Goal: Information Seeking & Learning: Learn about a topic

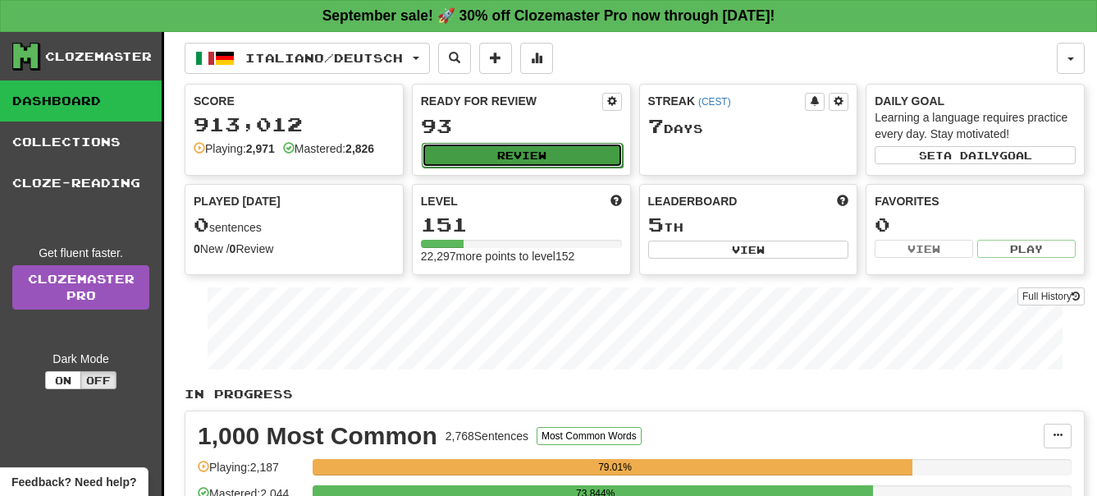
click at [522, 158] on button "Review" at bounding box center [522, 155] width 201 height 25
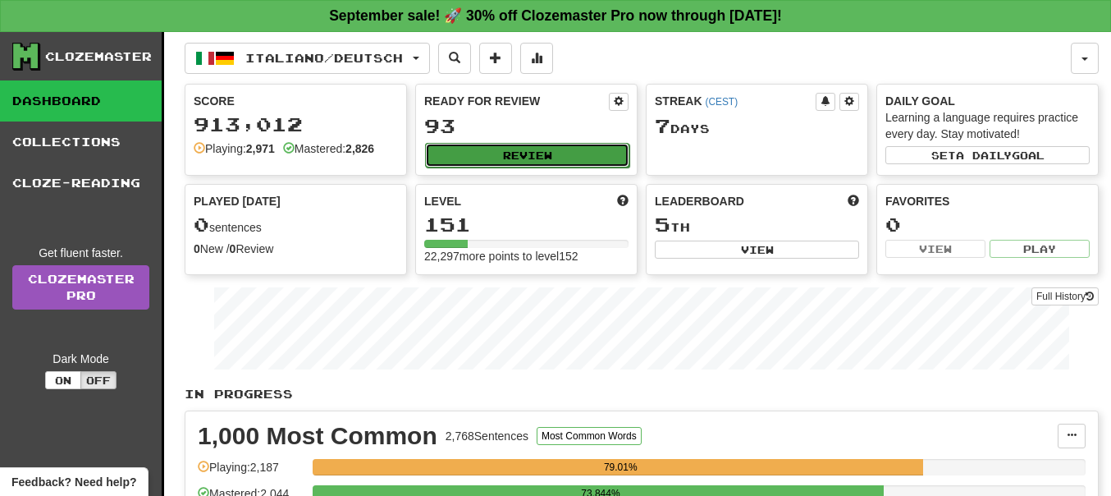
select select "**"
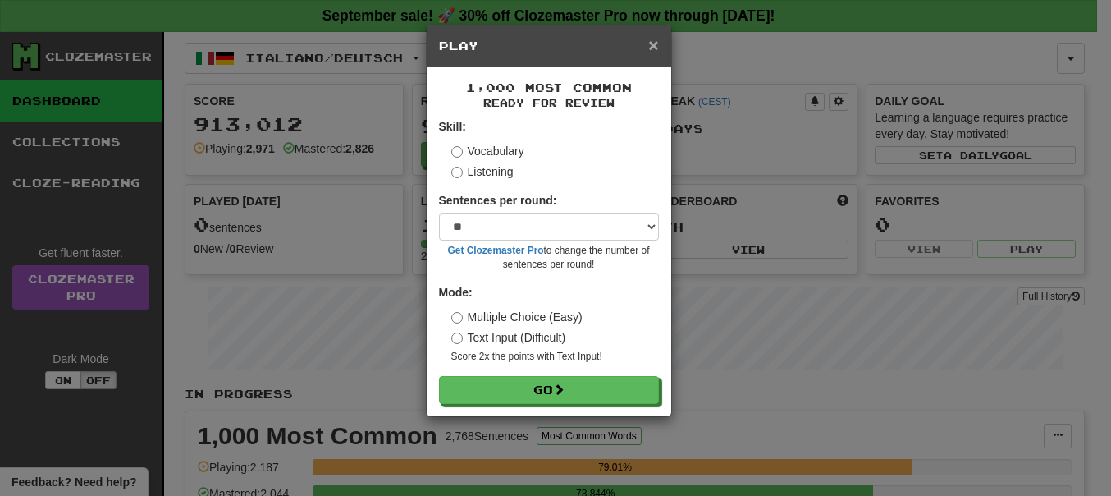
click at [654, 48] on span "×" at bounding box center [653, 44] width 10 height 19
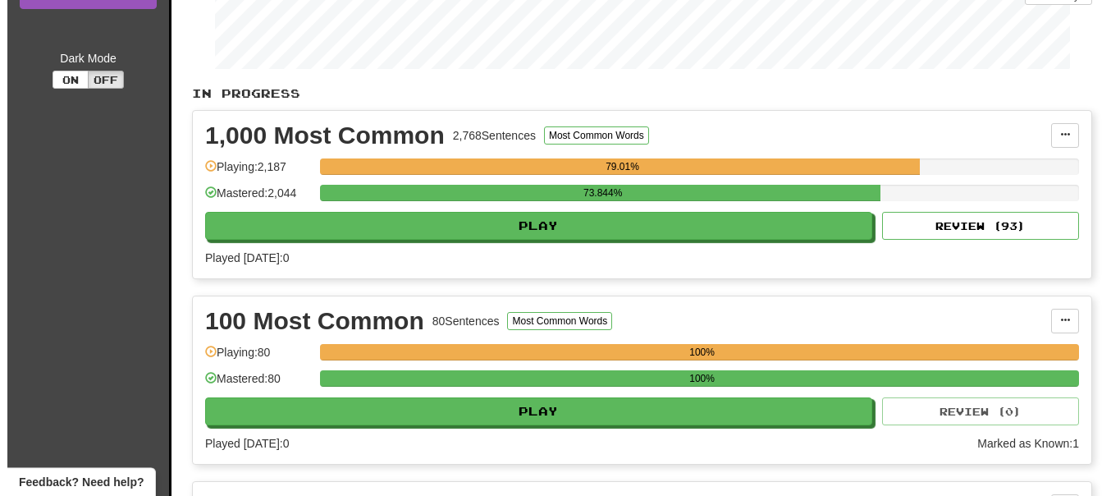
scroll to position [335, 0]
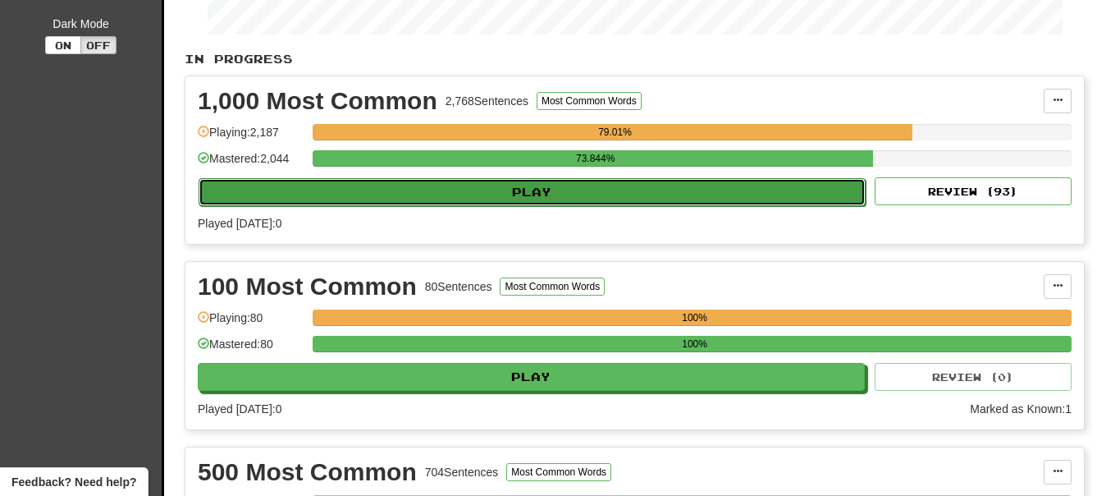
click at [533, 196] on button "Play" at bounding box center [532, 192] width 667 height 28
select select "**"
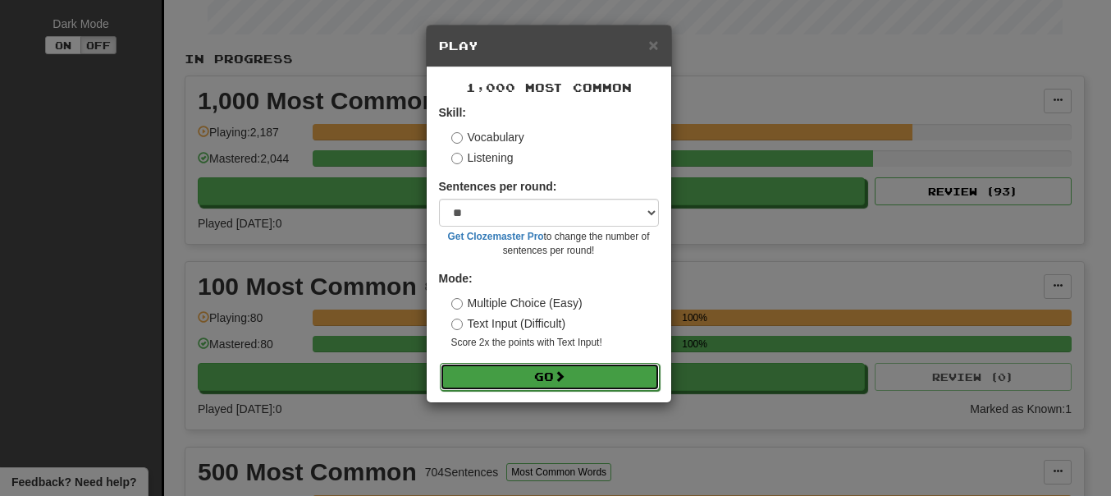
click at [560, 372] on span at bounding box center [559, 375] width 11 height 11
click at [529, 378] on button "Go" at bounding box center [550, 377] width 220 height 28
click at [535, 378] on button "Go" at bounding box center [550, 377] width 220 height 28
click at [559, 378] on span at bounding box center [559, 375] width 11 height 11
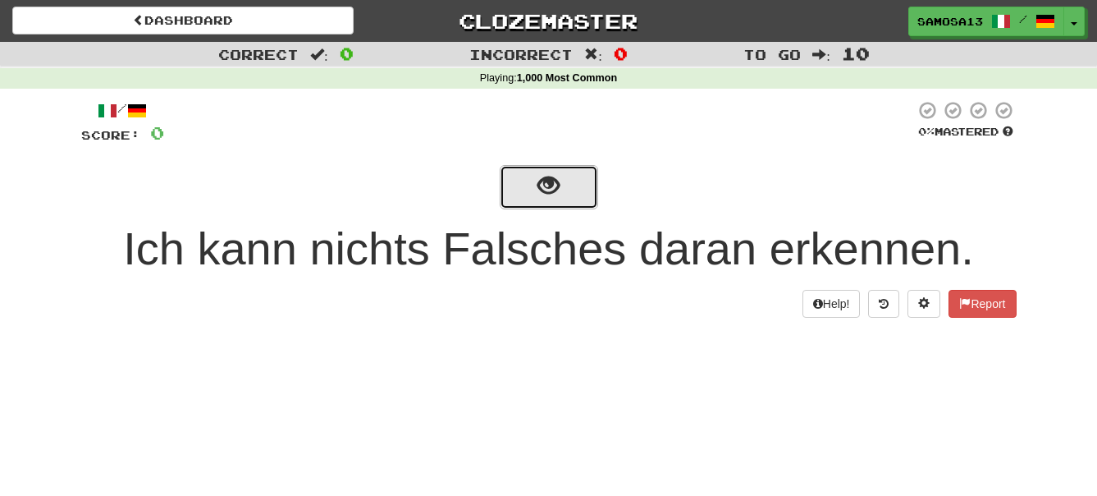
click at [561, 195] on button "show sentence" at bounding box center [549, 187] width 98 height 44
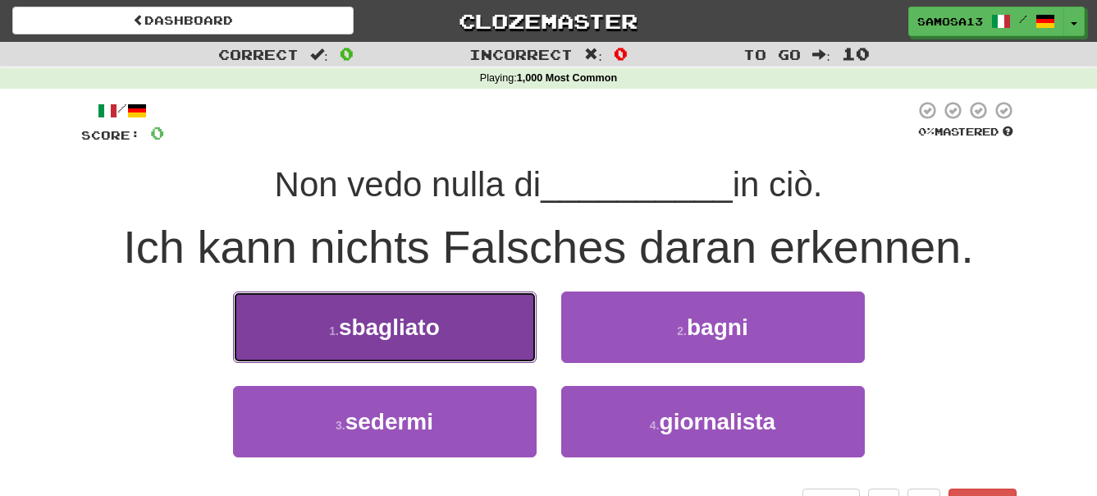
click at [516, 328] on button "1 . sbagliato" at bounding box center [385, 326] width 304 height 71
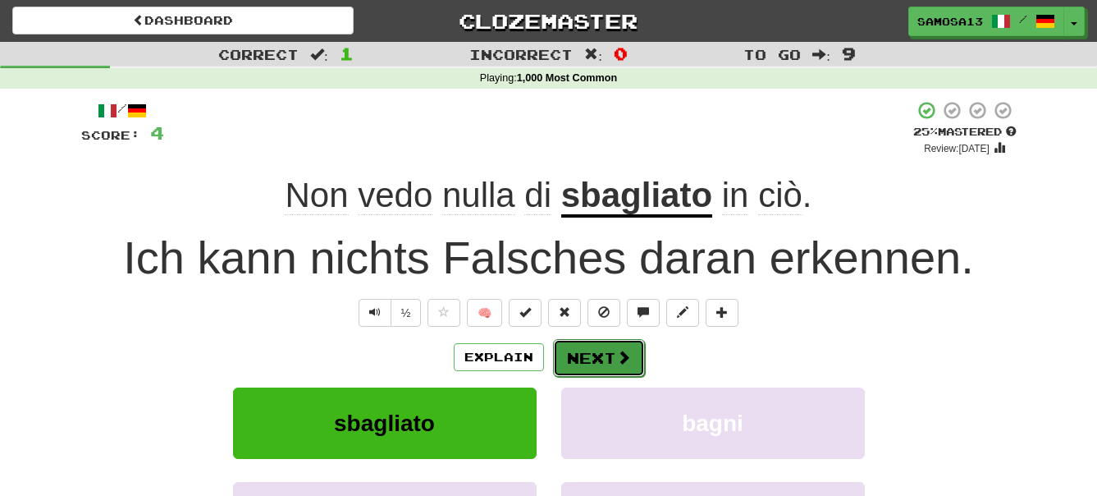
click at [598, 363] on button "Next" at bounding box center [599, 358] width 92 height 38
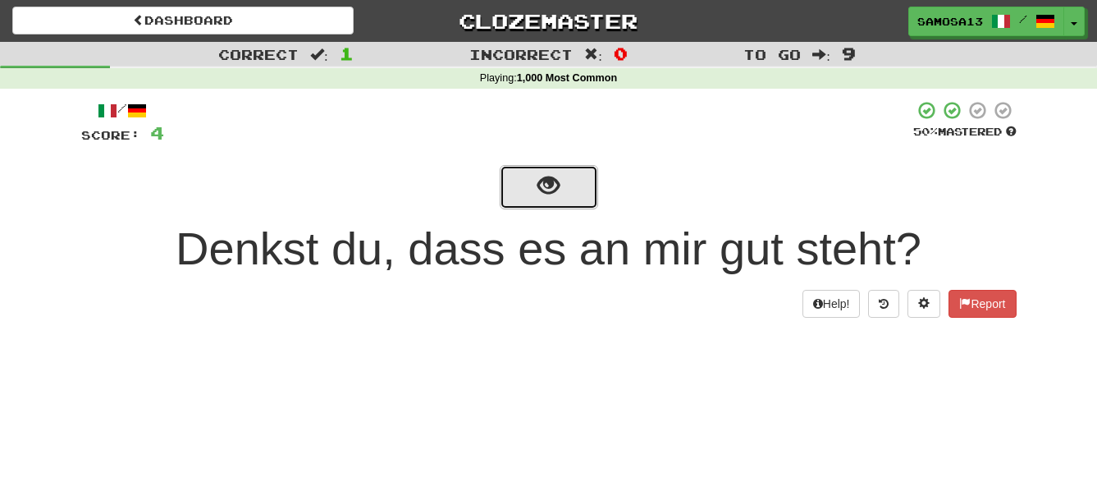
click at [562, 198] on button "show sentence" at bounding box center [549, 187] width 98 height 44
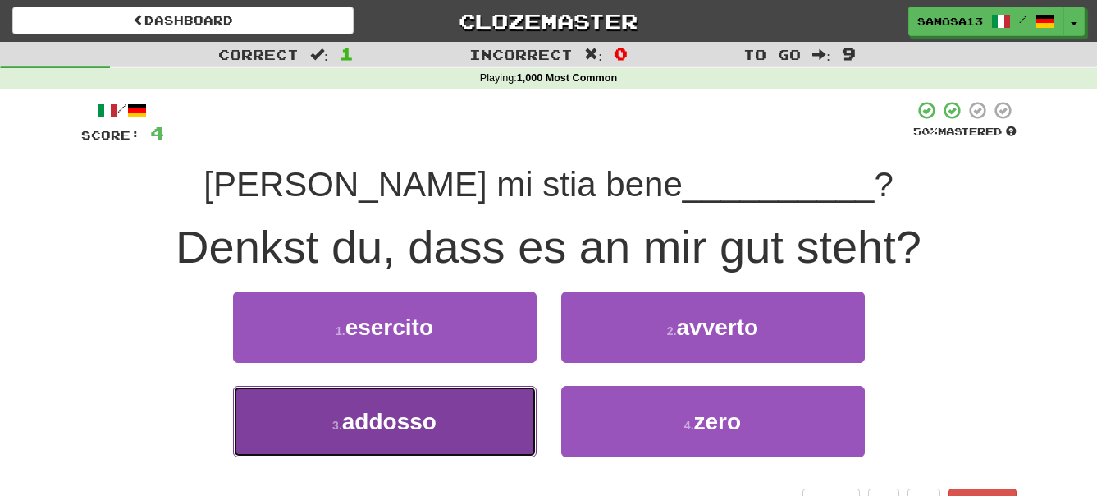
click at [390, 425] on span "addosso" at bounding box center [389, 421] width 94 height 25
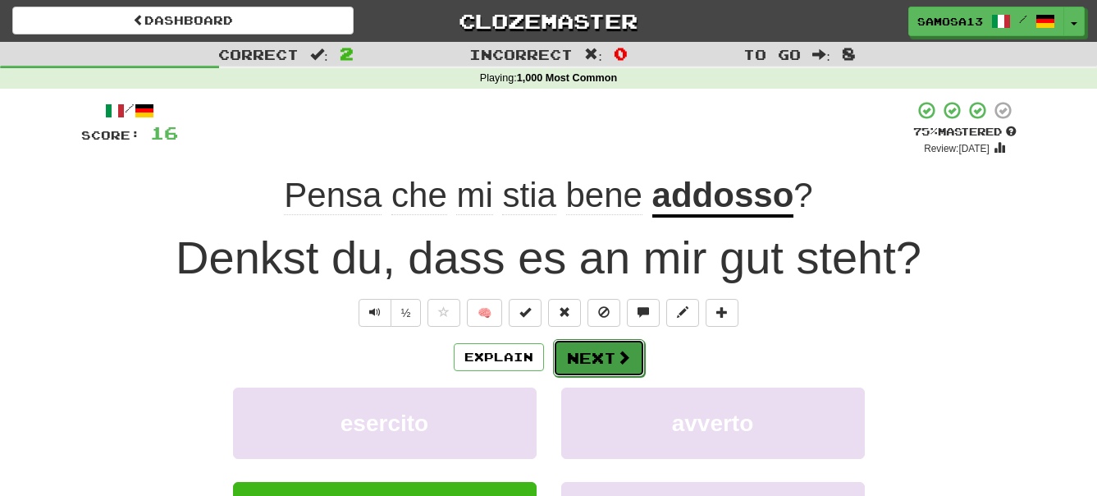
click at [597, 361] on button "Next" at bounding box center [599, 358] width 92 height 38
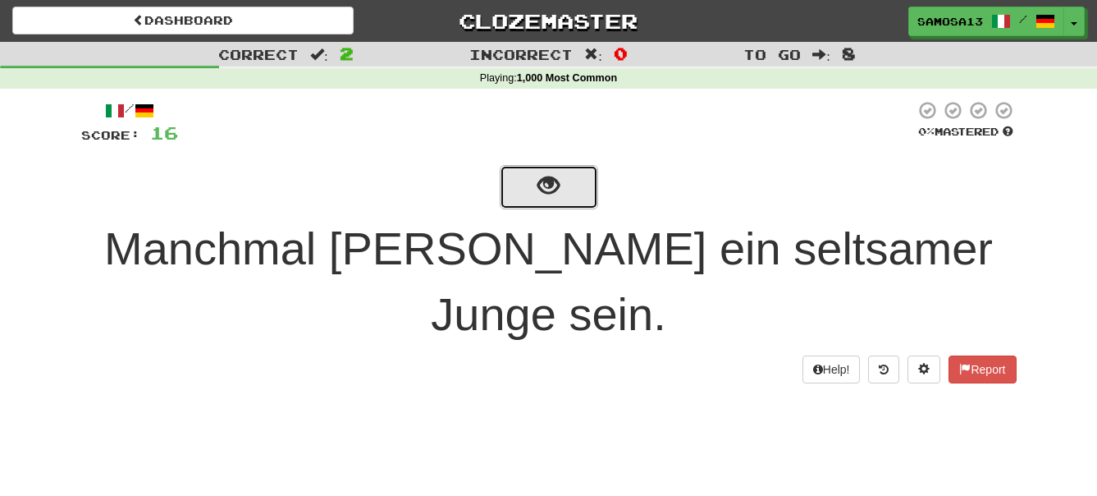
click at [551, 181] on span "show sentence" at bounding box center [548, 186] width 22 height 22
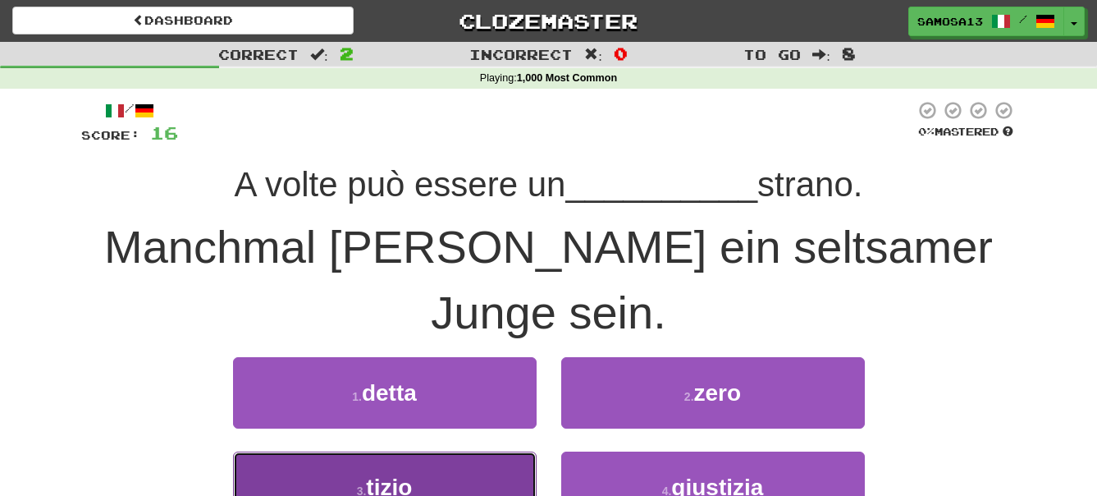
click at [427, 451] on button "3 . tizio" at bounding box center [385, 486] width 304 height 71
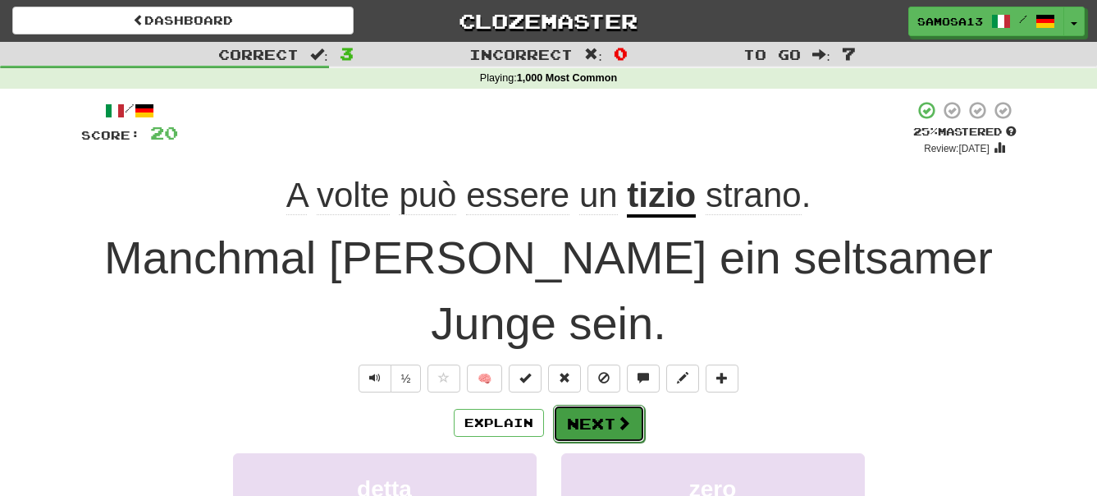
click at [601, 405] on button "Next" at bounding box center [599, 424] width 92 height 38
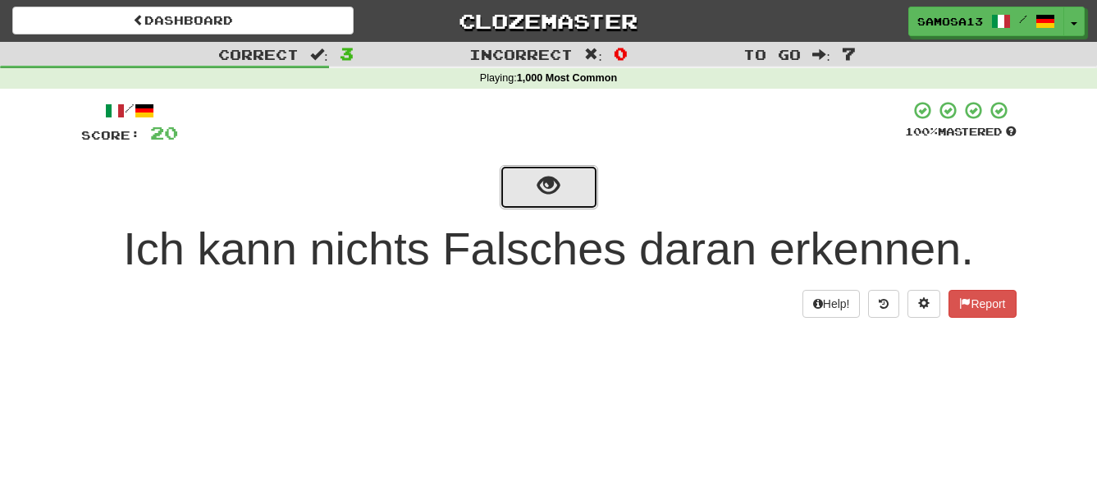
click at [549, 204] on button "show sentence" at bounding box center [549, 187] width 98 height 44
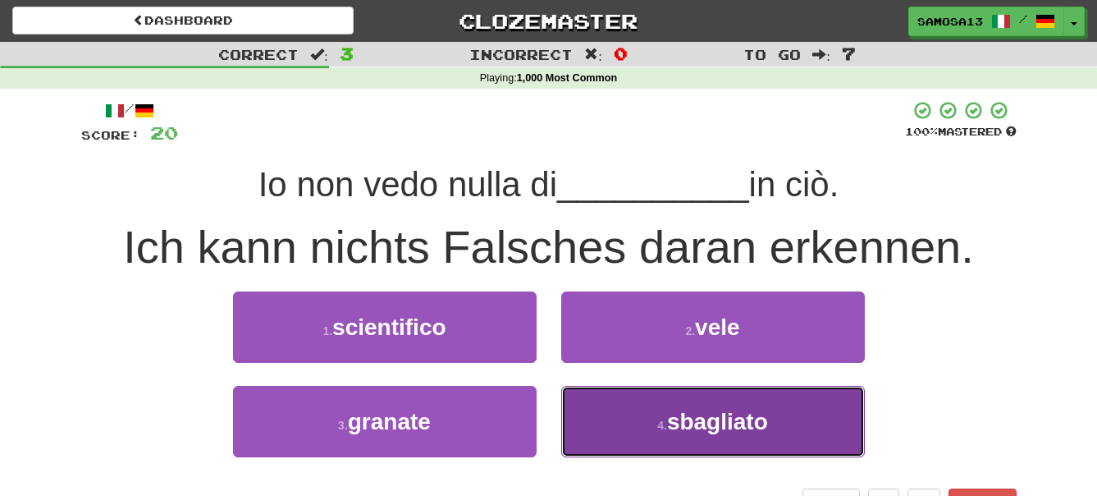
click at [740, 431] on span "sbagliato" at bounding box center [717, 421] width 101 height 25
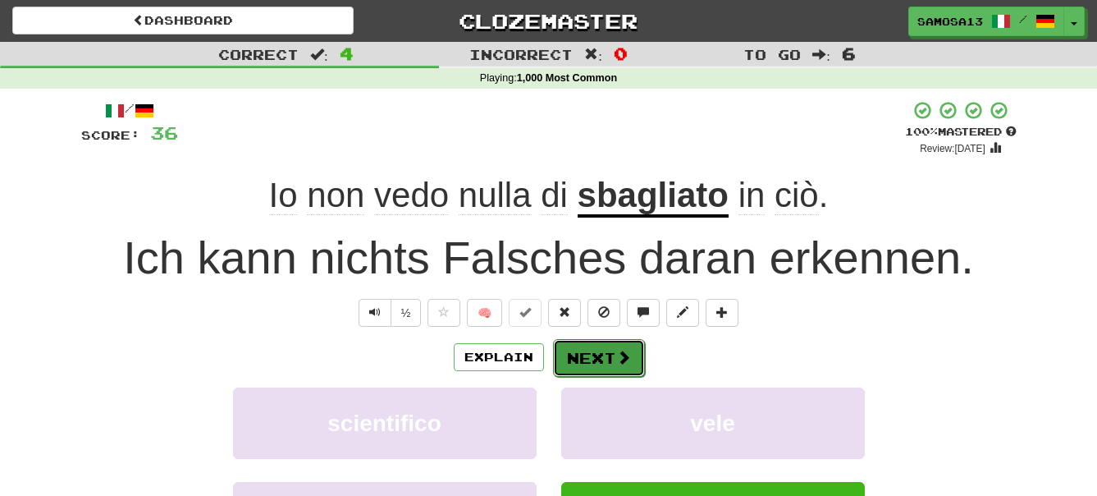
click at [597, 349] on button "Next" at bounding box center [599, 358] width 92 height 38
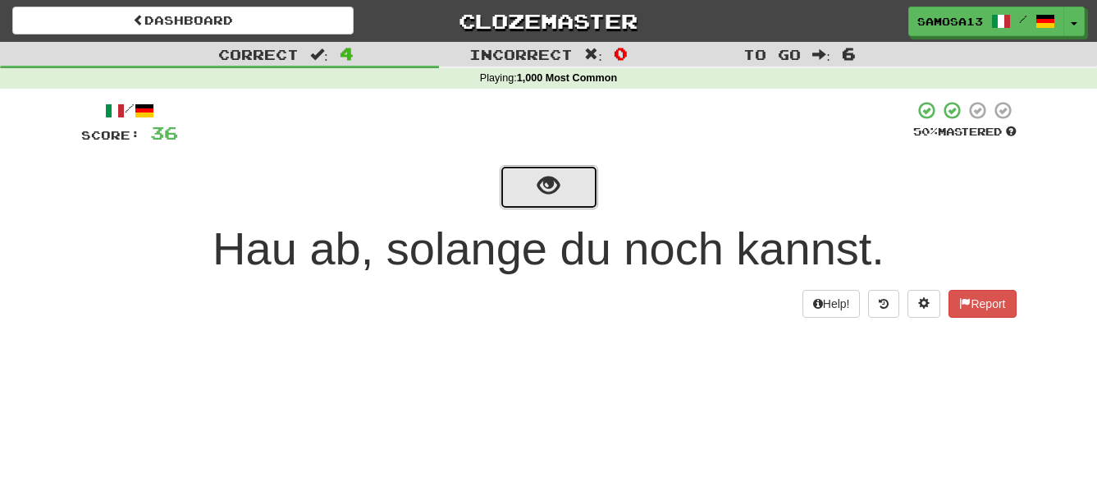
click at [561, 199] on button "show sentence" at bounding box center [549, 187] width 98 height 44
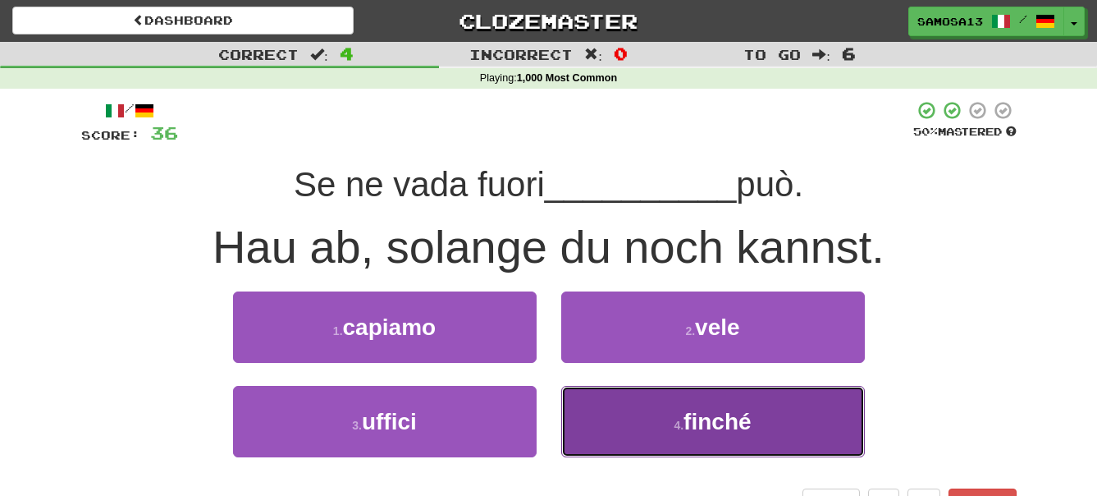
click at [712, 431] on span "finché" at bounding box center [716, 421] width 67 height 25
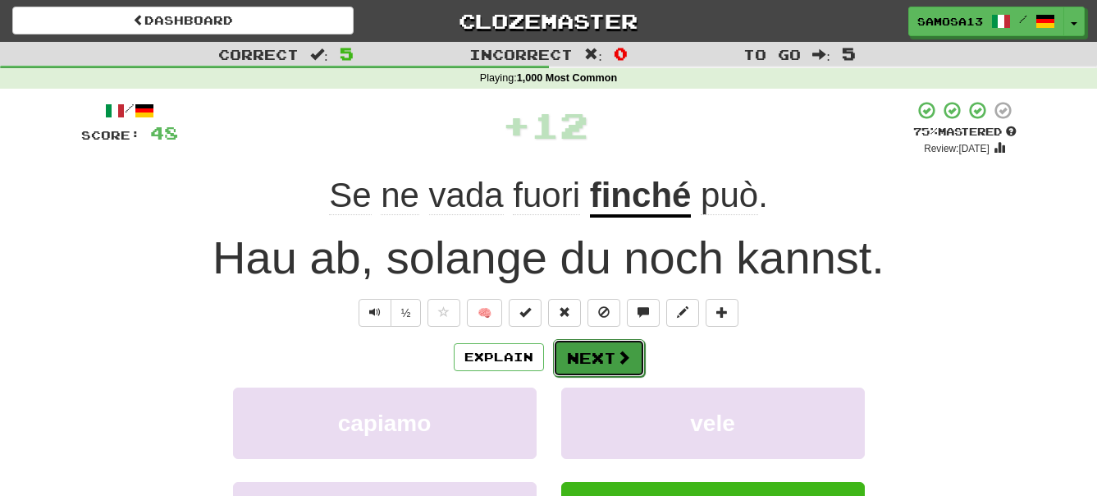
click at [605, 354] on button "Next" at bounding box center [599, 358] width 92 height 38
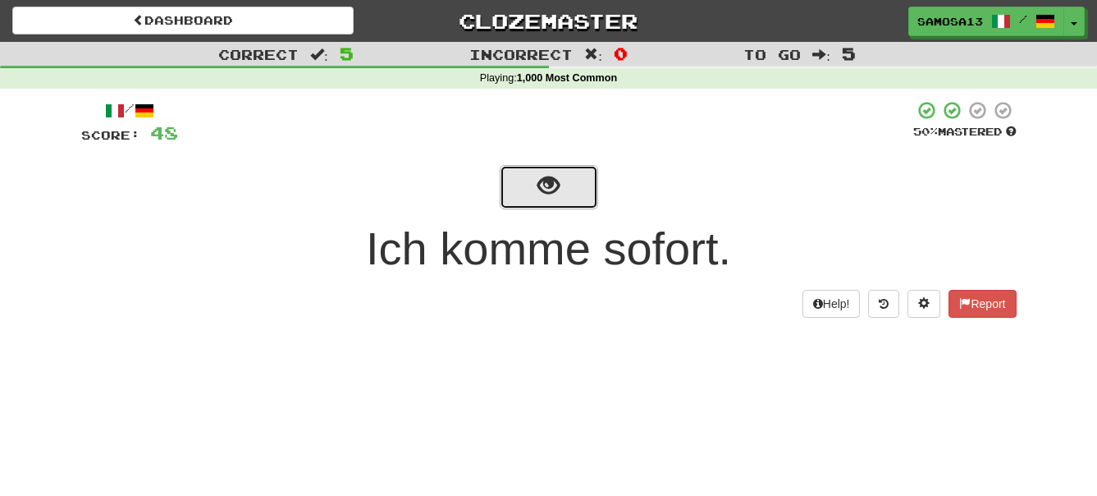
click at [559, 192] on span "show sentence" at bounding box center [548, 186] width 22 height 22
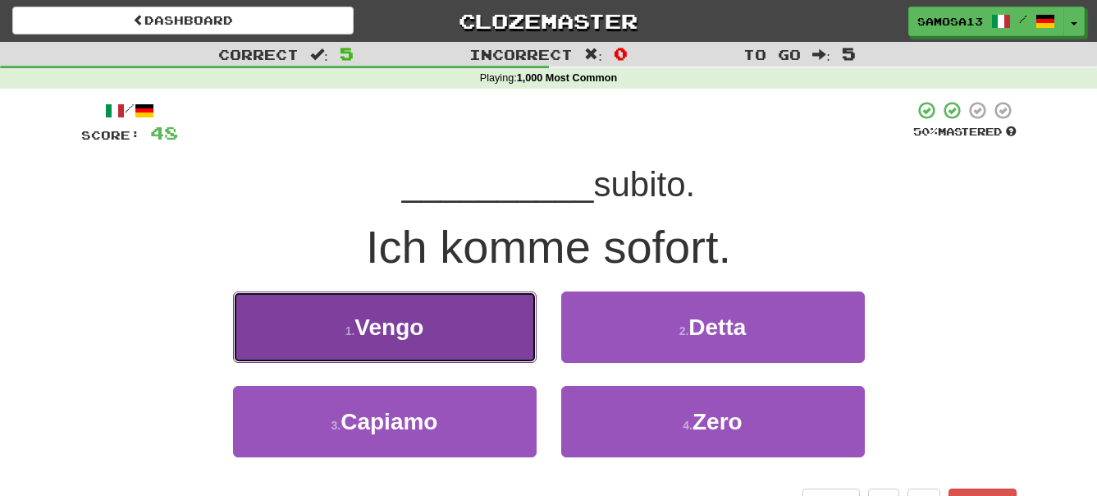
click at [483, 332] on button "1 . Vengo" at bounding box center [385, 326] width 304 height 71
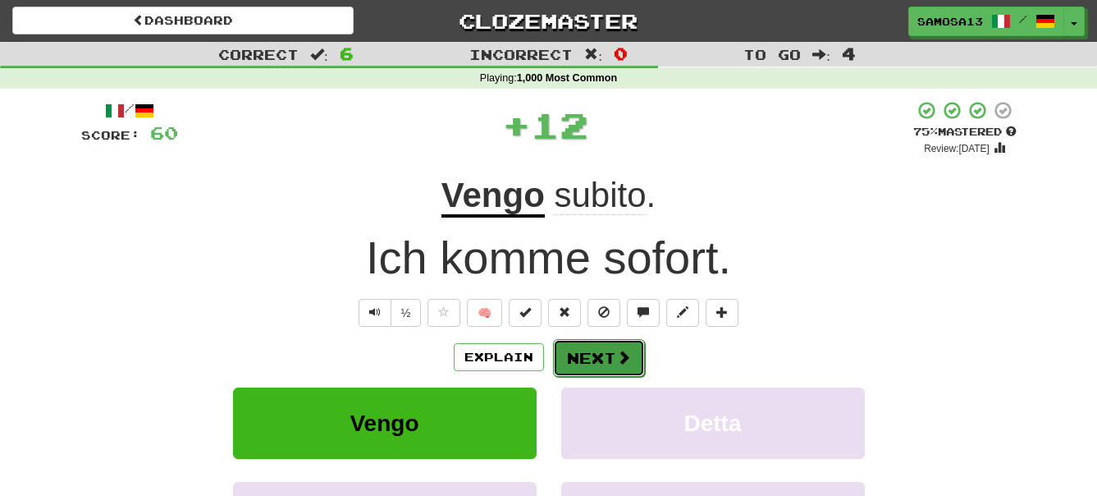
click at [612, 353] on button "Next" at bounding box center [599, 358] width 92 height 38
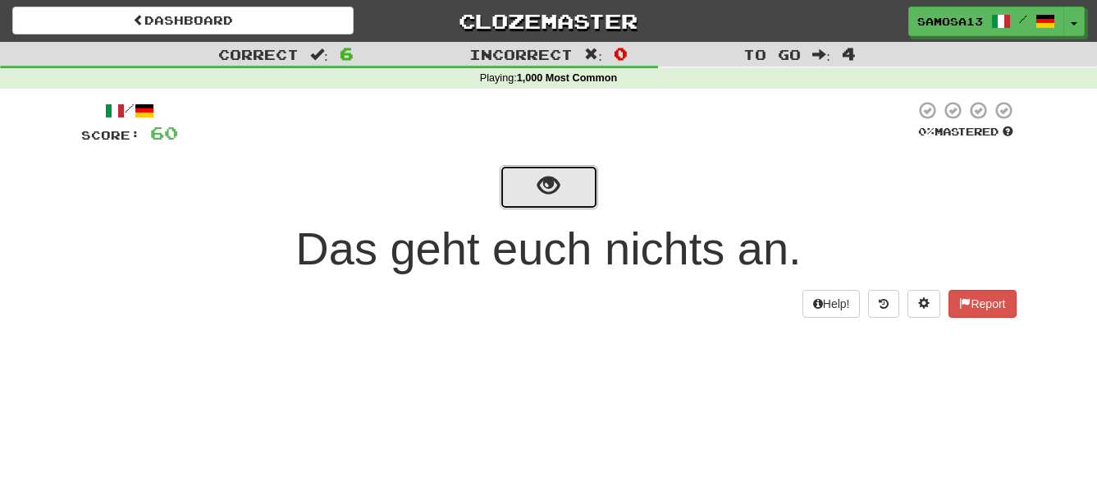
click at [556, 206] on button "show sentence" at bounding box center [549, 187] width 98 height 44
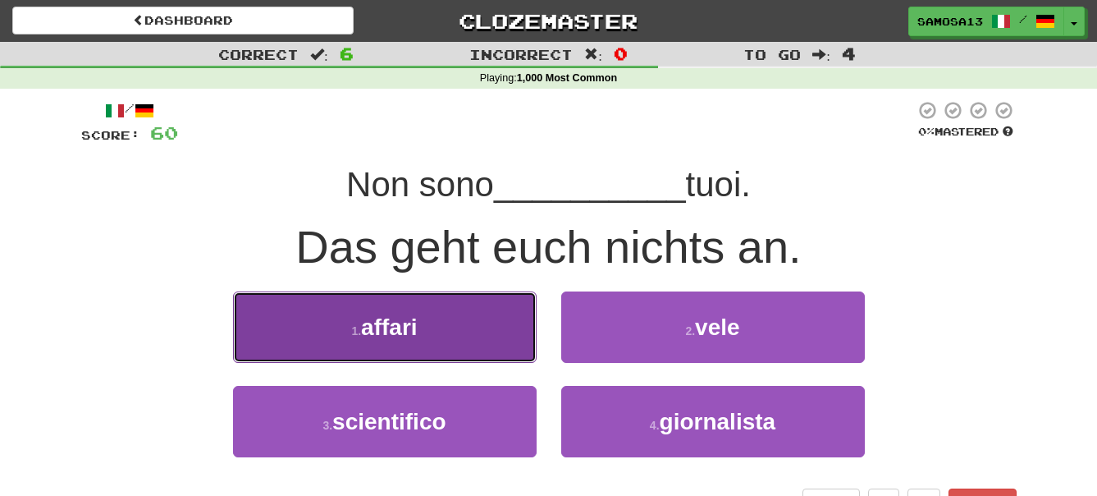
click at [463, 318] on button "1 . affari" at bounding box center [385, 326] width 304 height 71
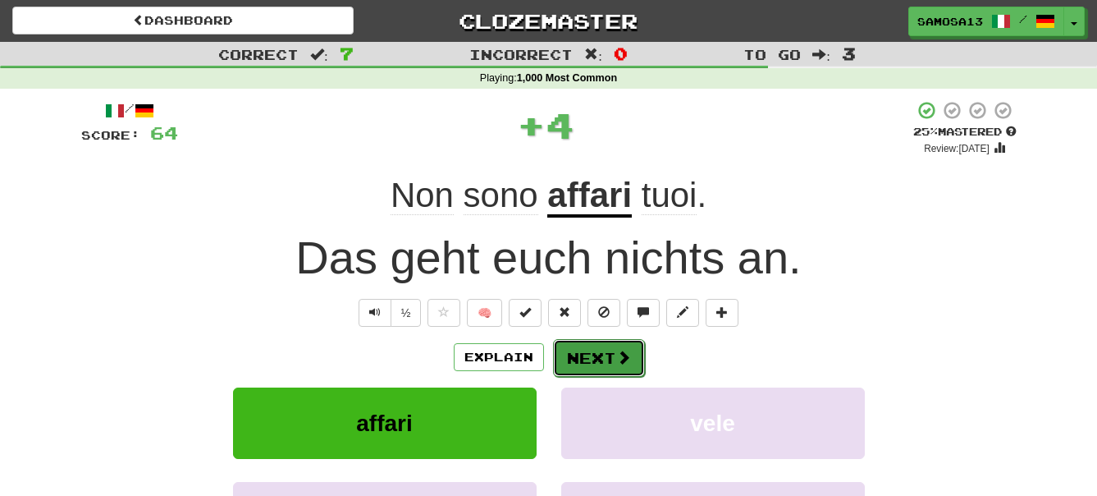
click at [595, 359] on button "Next" at bounding box center [599, 358] width 92 height 38
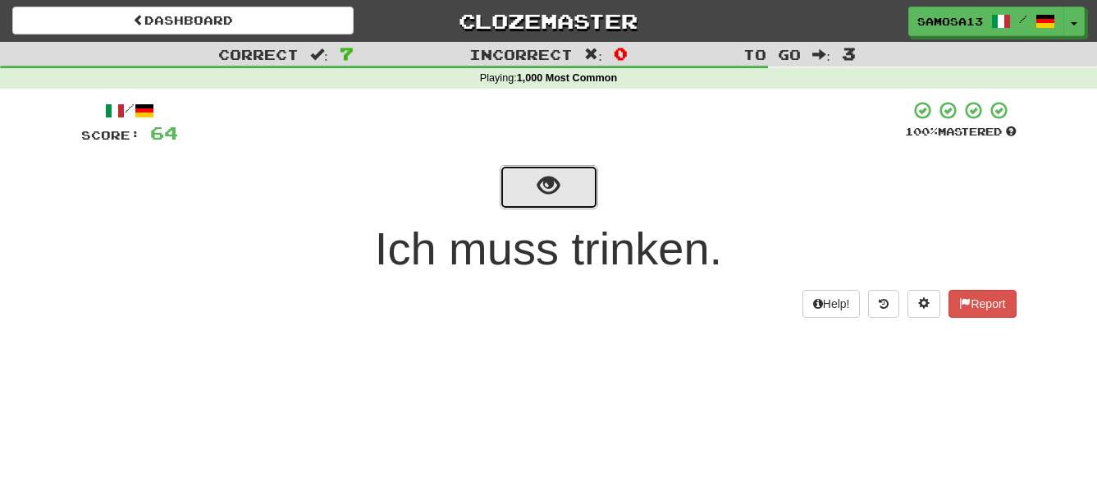
click at [542, 197] on span "show sentence" at bounding box center [548, 186] width 22 height 22
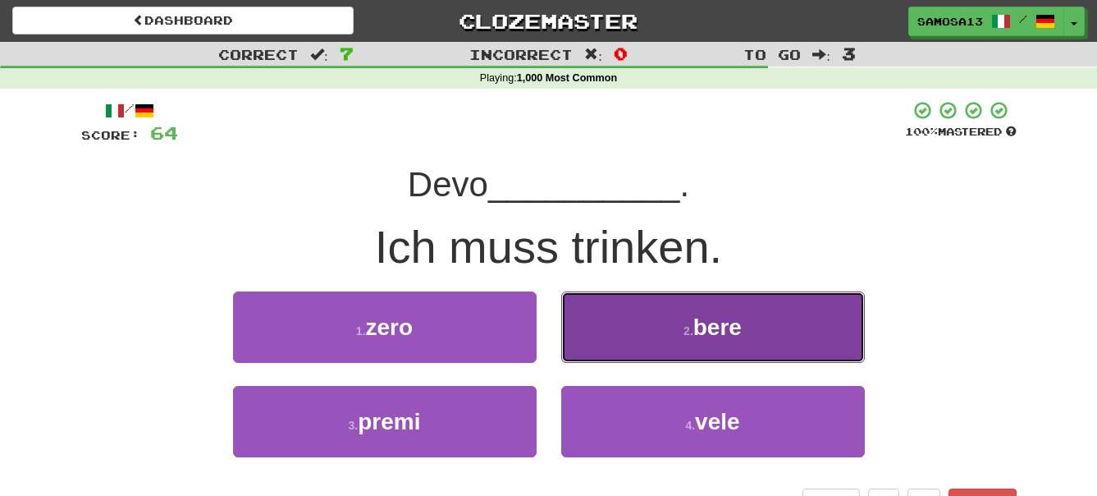
click at [710, 327] on span "bere" at bounding box center [717, 326] width 48 height 25
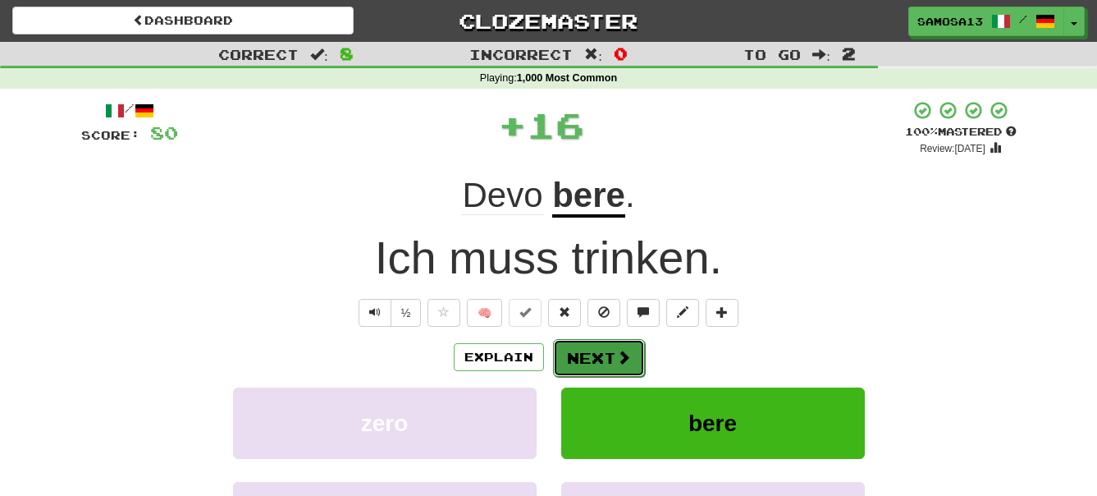
click at [606, 357] on button "Next" at bounding box center [599, 358] width 92 height 38
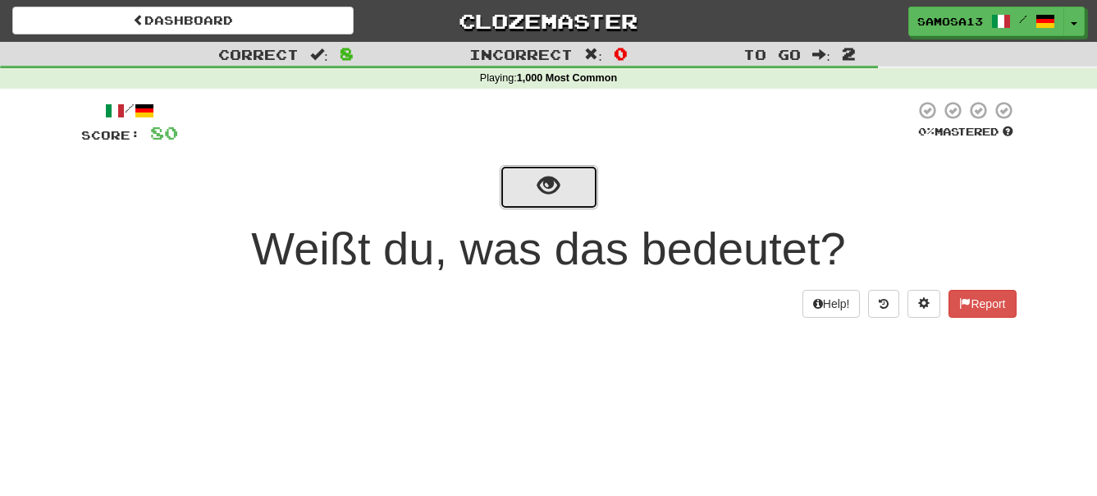
click at [526, 186] on button "show sentence" at bounding box center [549, 187] width 98 height 44
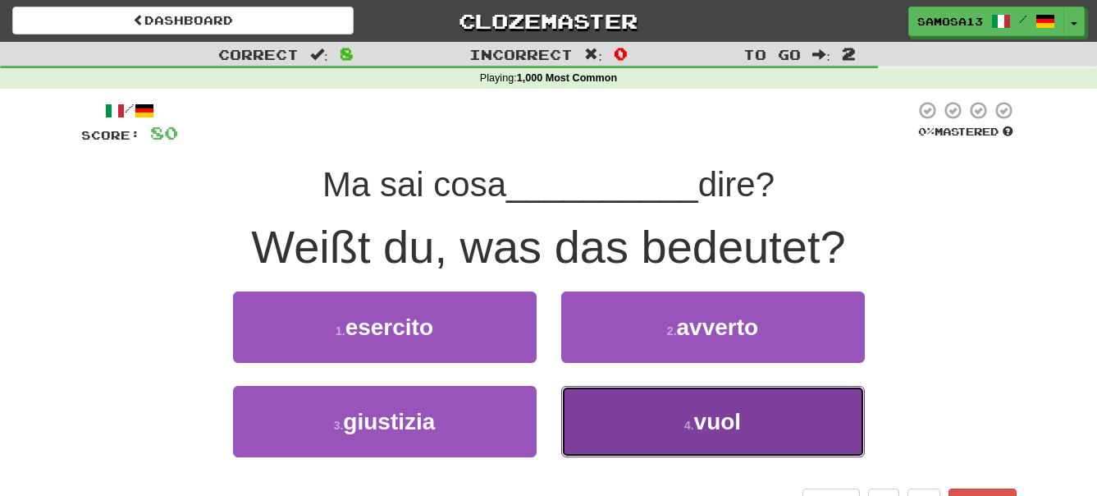
click at [772, 415] on button "4 . vuol" at bounding box center [713, 421] width 304 height 71
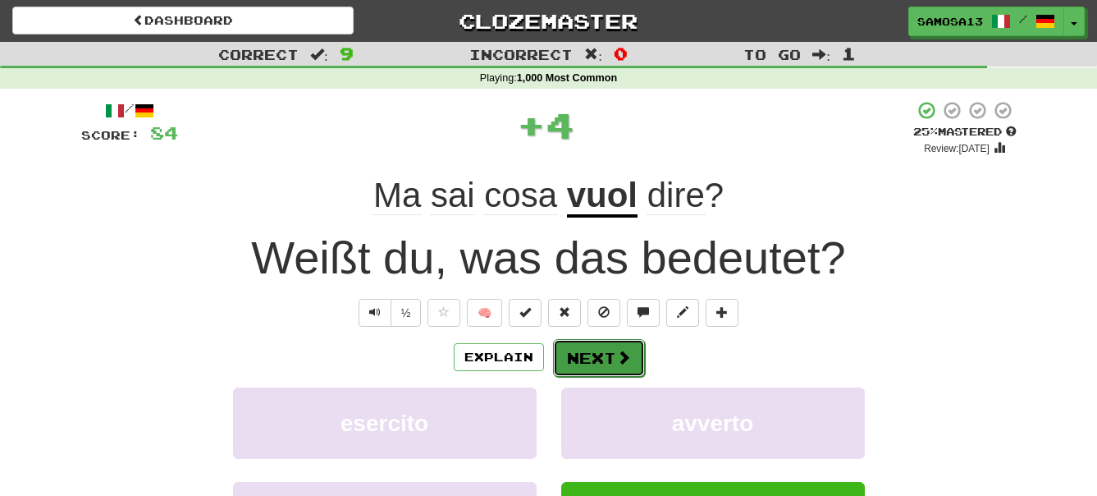
click at [604, 354] on button "Next" at bounding box center [599, 358] width 92 height 38
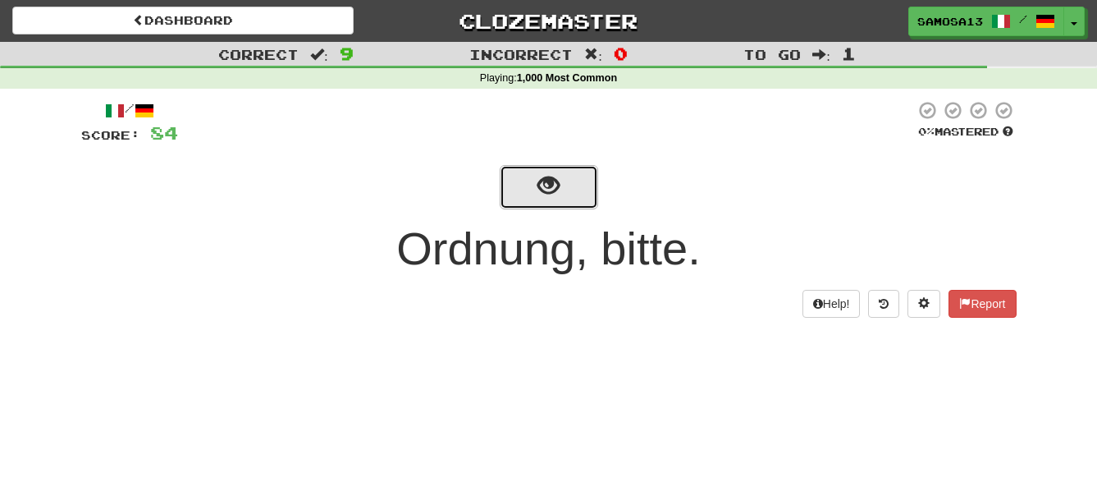
click at [568, 205] on button "show sentence" at bounding box center [549, 187] width 98 height 44
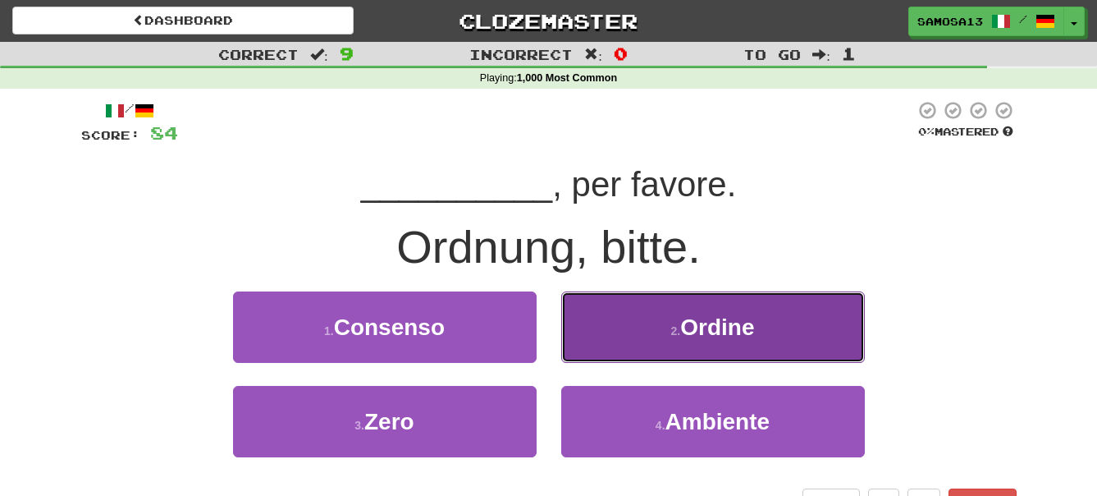
click at [779, 314] on button "2 . Ordine" at bounding box center [713, 326] width 304 height 71
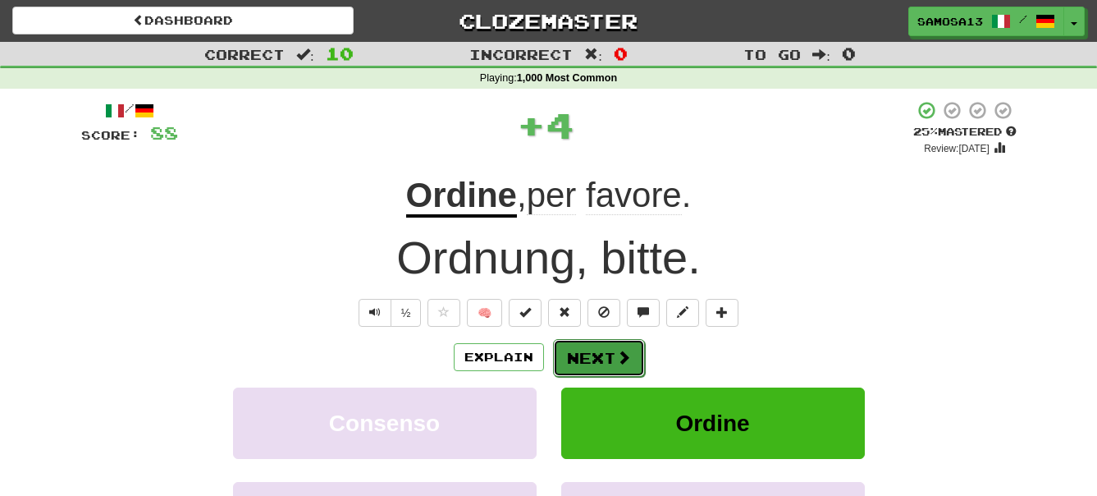
click at [606, 348] on button "Next" at bounding box center [599, 358] width 92 height 38
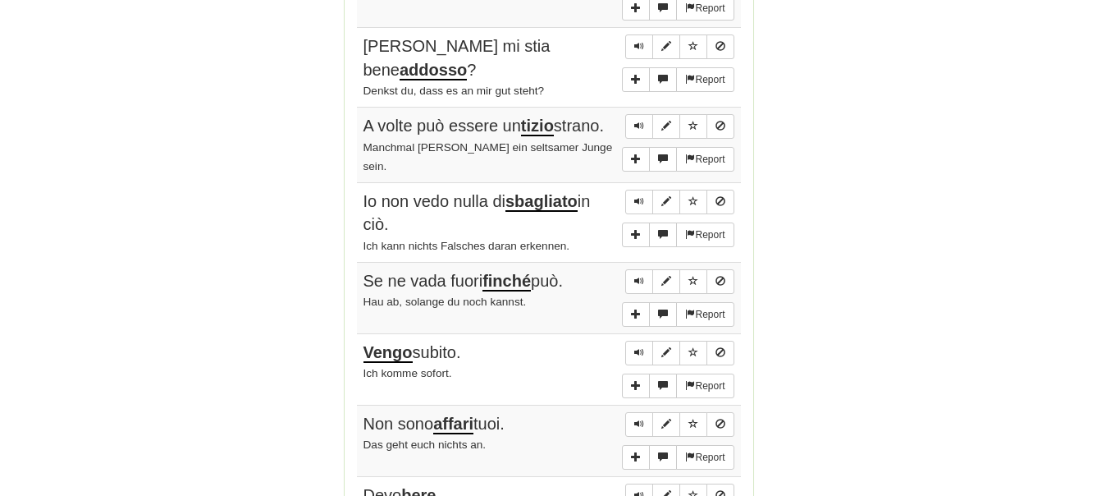
scroll to position [1004, 0]
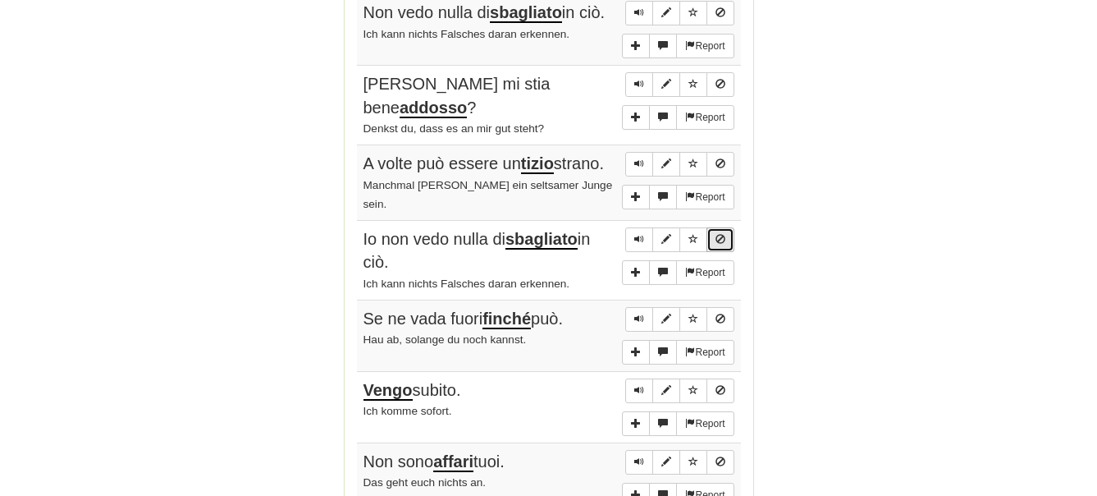
click at [724, 244] on span "Sentence controls" at bounding box center [720, 239] width 10 height 10
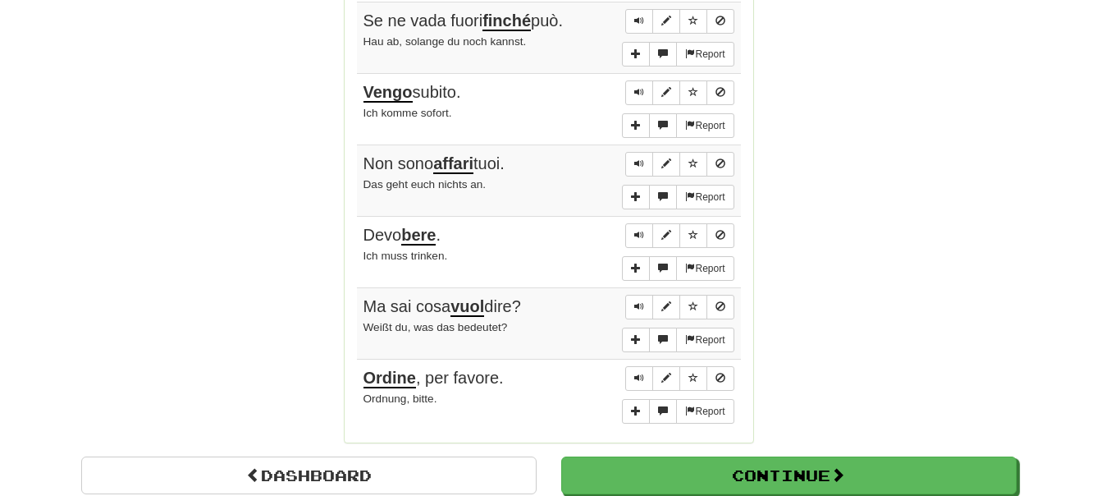
scroll to position [1339, 0]
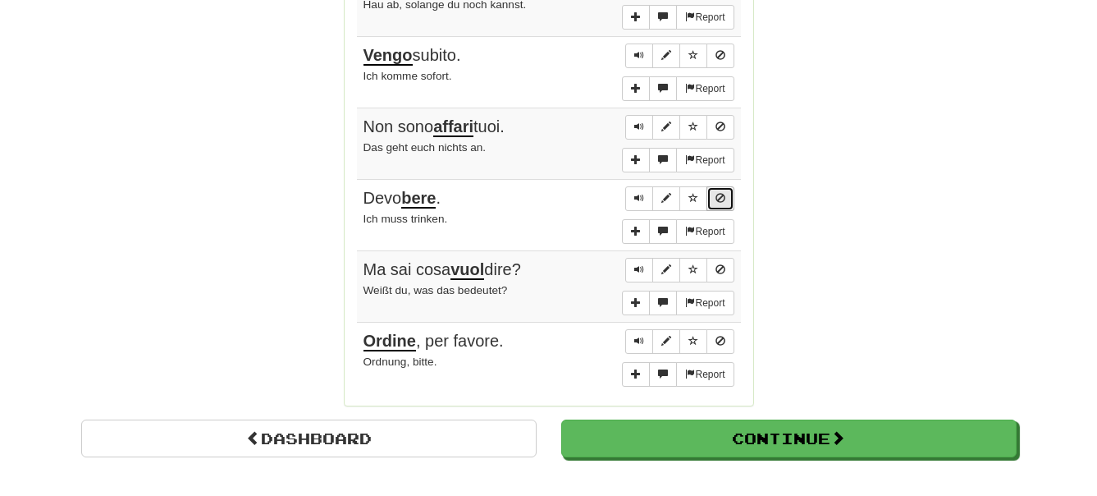
click at [725, 211] on button "Sentence controls" at bounding box center [720, 198] width 28 height 25
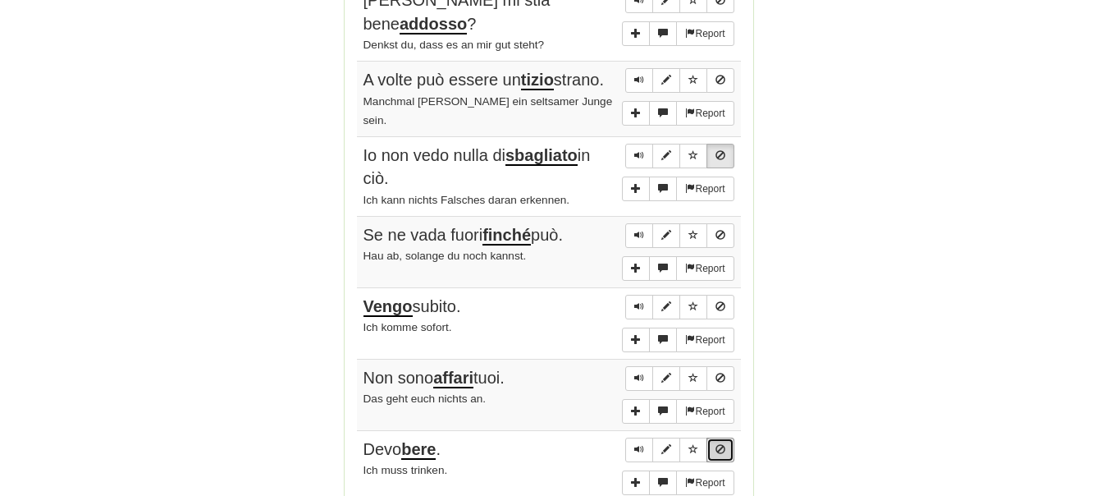
scroll to position [1172, 0]
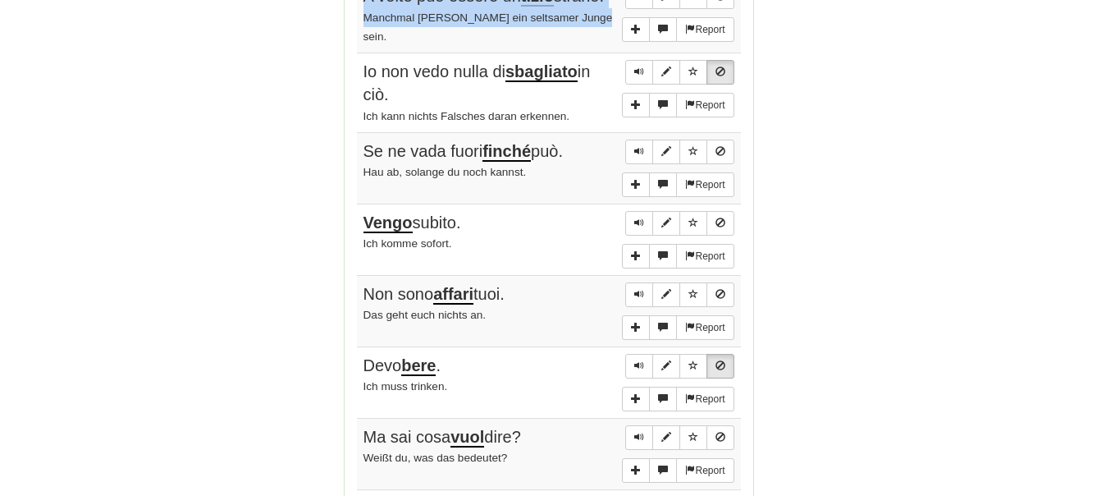
drag, startPoint x: 362, startPoint y: 5, endPoint x: 604, endPoint y: 48, distance: 245.9
click at [604, 48] on td "Report A volte può essere un tizio strano. Manchmal kann er ein seltsamer Junge…" at bounding box center [549, 15] width 384 height 75
copy td "A volte può essere un tizio strano. Manchmal kann er ein seltsamer Junge sein."
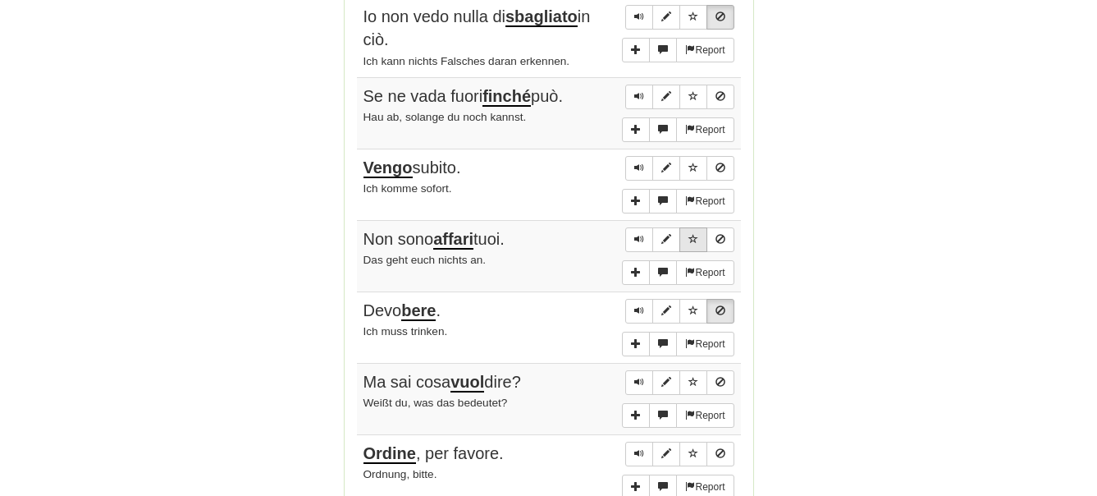
scroll to position [1255, 0]
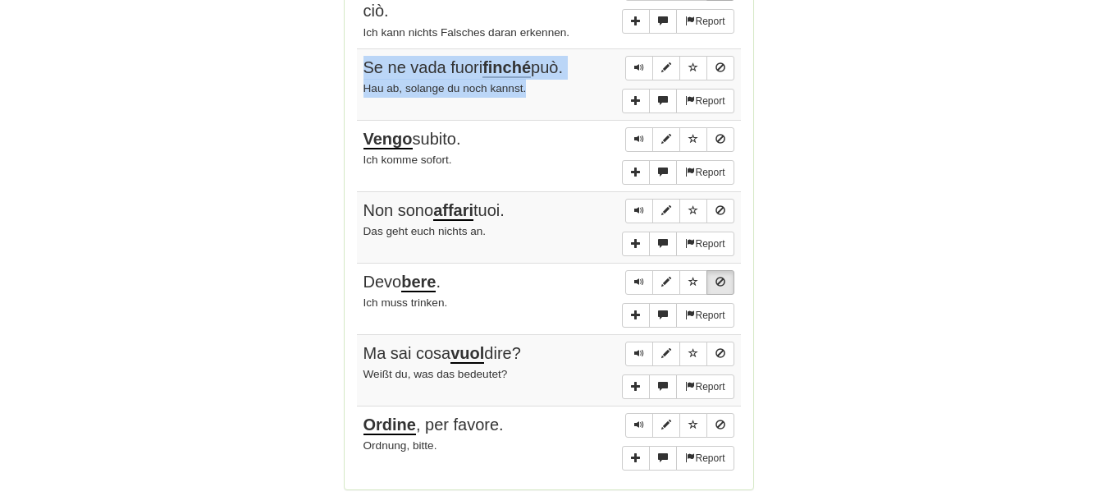
drag, startPoint x: 359, startPoint y: 80, endPoint x: 542, endPoint y: 99, distance: 184.8
click at [542, 99] on td "Report Se ne vada fuori finché può. Hau ab, solange du noch kannst." at bounding box center [549, 83] width 384 height 71
copy td "Se ne vada fuori finché può. Hau ab, solange du noch kannst."
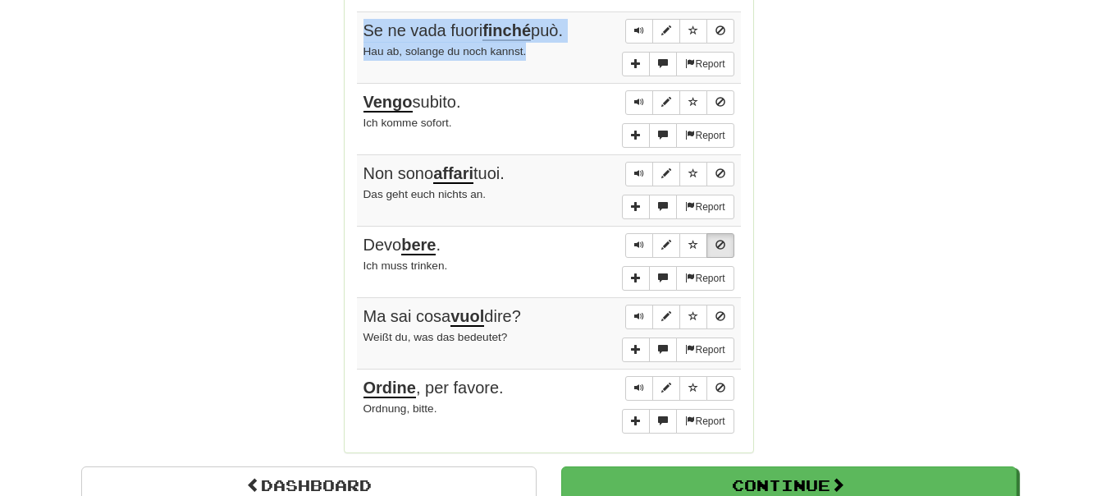
scroll to position [1339, 0]
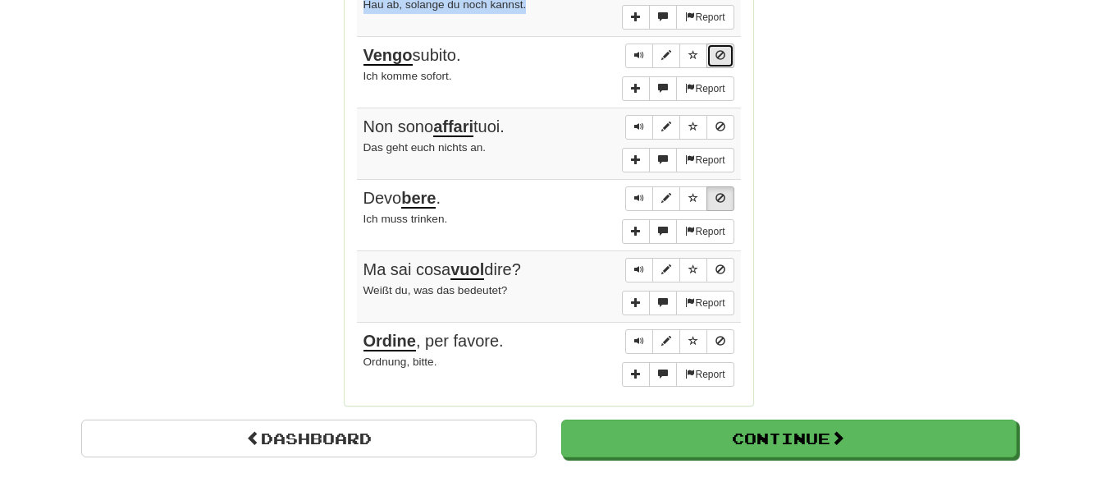
click at [721, 60] on span "Sentence controls" at bounding box center [720, 55] width 10 height 10
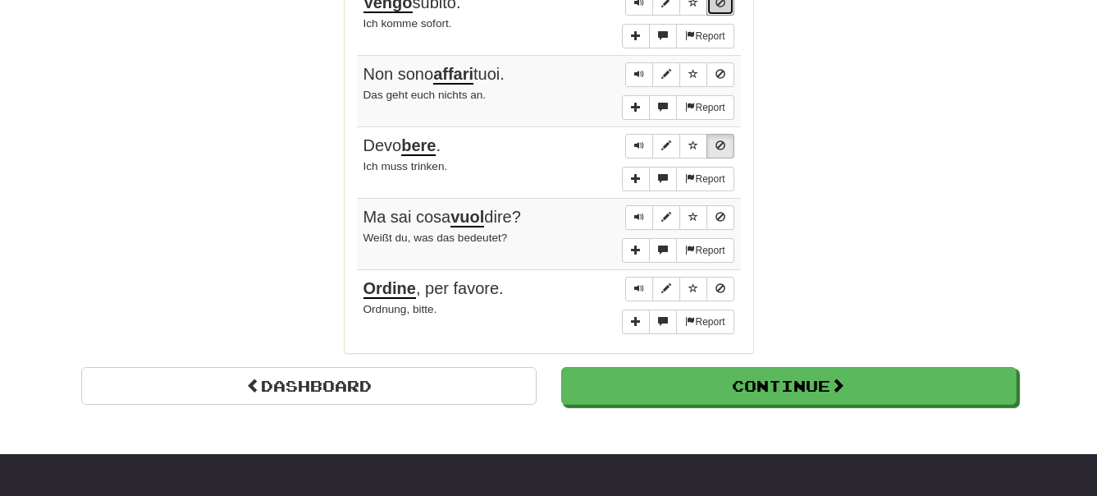
scroll to position [1423, 0]
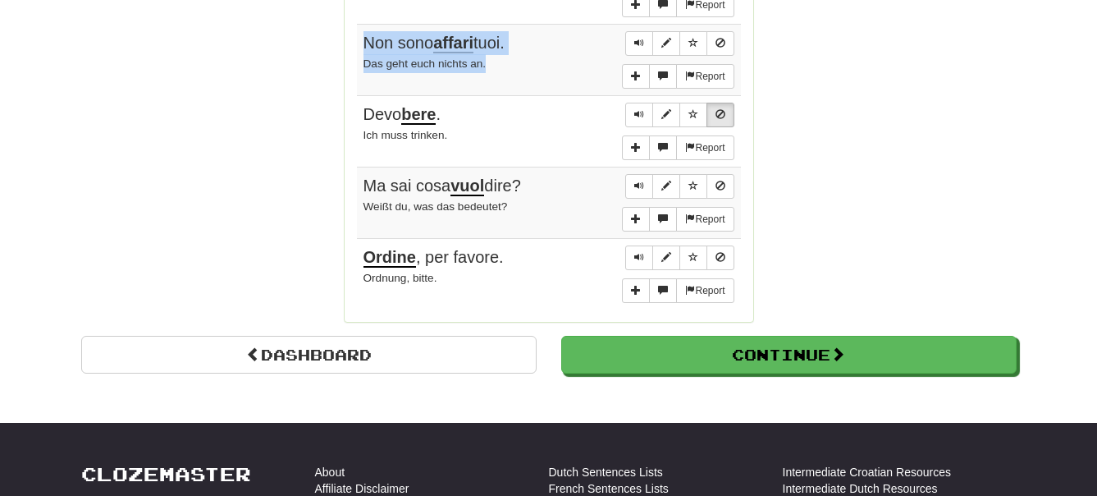
drag, startPoint x: 363, startPoint y: 51, endPoint x: 505, endPoint y: 76, distance: 145.0
click at [505, 76] on td "Report Non sono affari tuoi. Das geht euch nichts an." at bounding box center [549, 59] width 384 height 71
copy td "Non sono affari tuoi. Das geht euch nichts an."
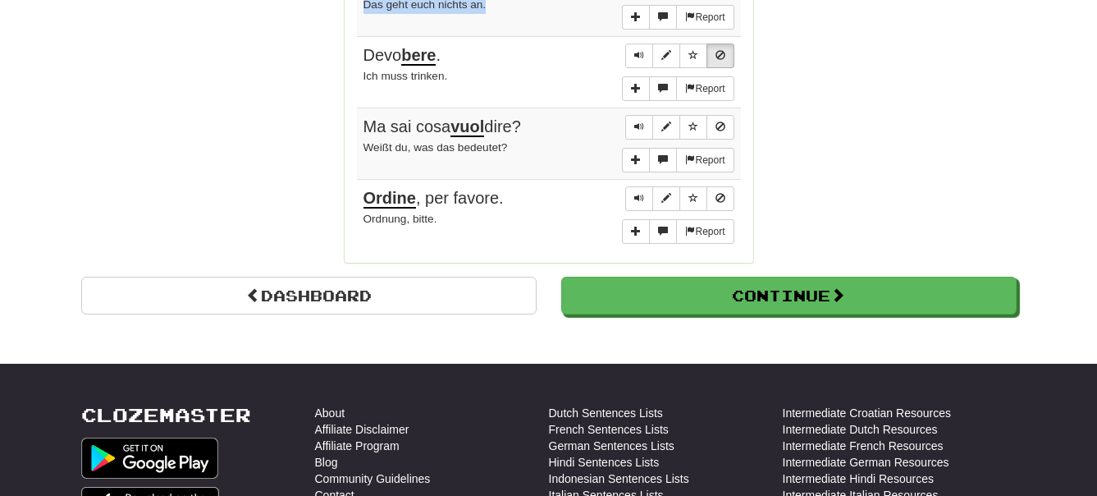
scroll to position [1506, 0]
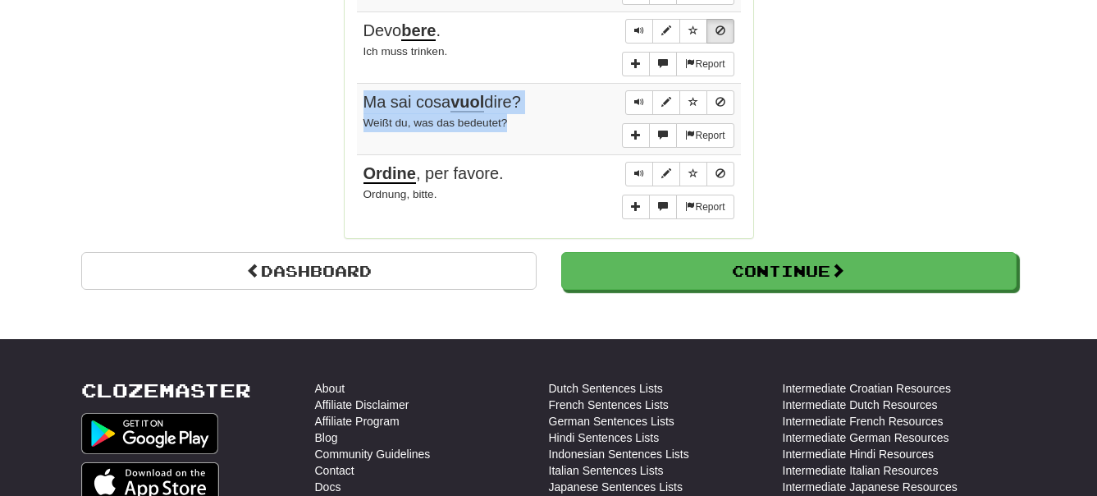
drag, startPoint x: 363, startPoint y: 109, endPoint x: 533, endPoint y: 147, distance: 174.8
click at [533, 147] on td "Report Ma sai cosa vuol dire? Weißt du, was das bedeutet?" at bounding box center [549, 118] width 384 height 71
copy td "Ma sai cosa vuol dire? Weißt du, was das bedeutet?"
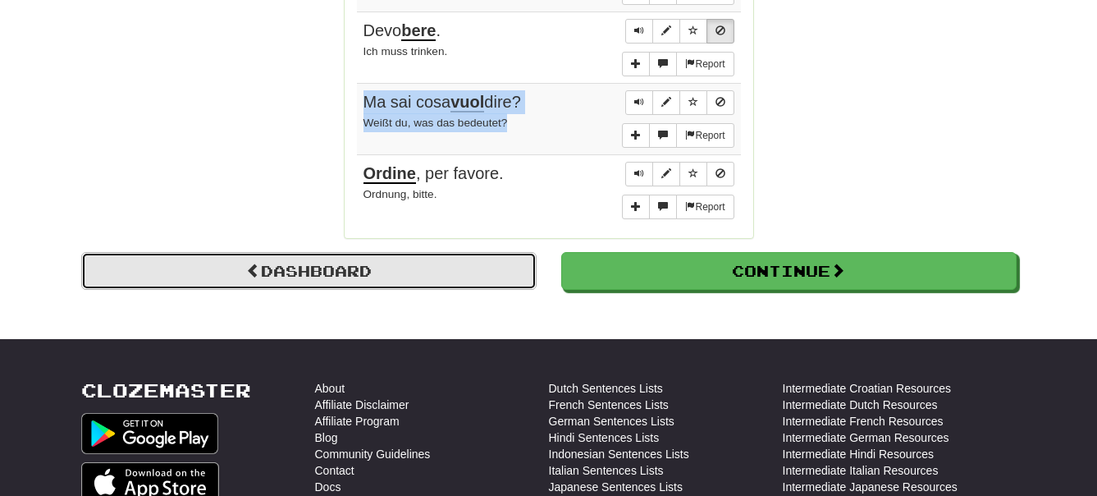
click at [462, 290] on link "Dashboard" at bounding box center [308, 271] width 455 height 38
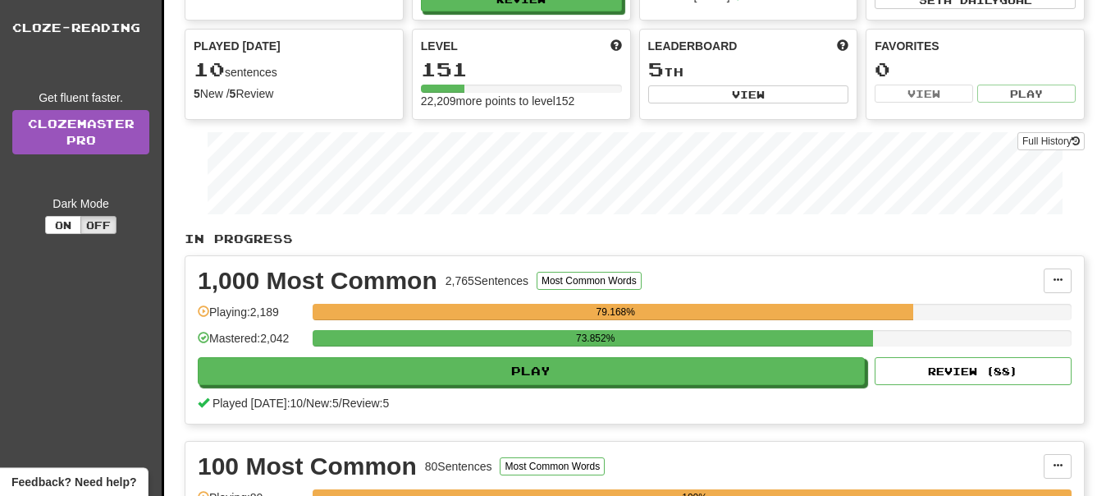
scroll to position [251, 0]
